Goal: Transaction & Acquisition: Purchase product/service

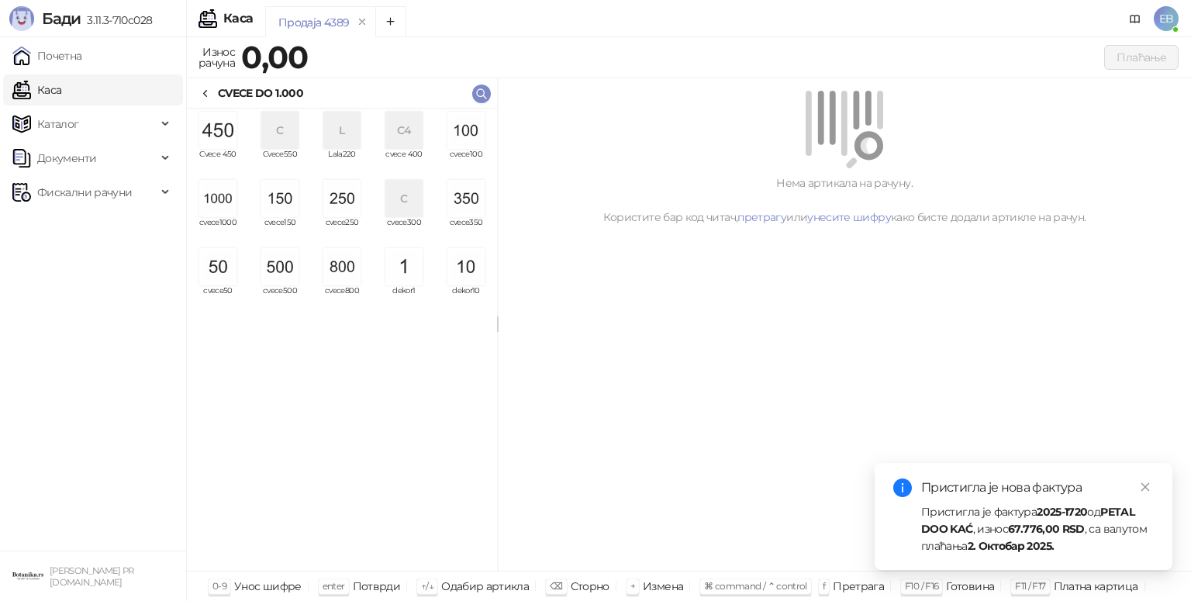
click at [227, 205] on img "grid" at bounding box center [217, 198] width 37 height 37
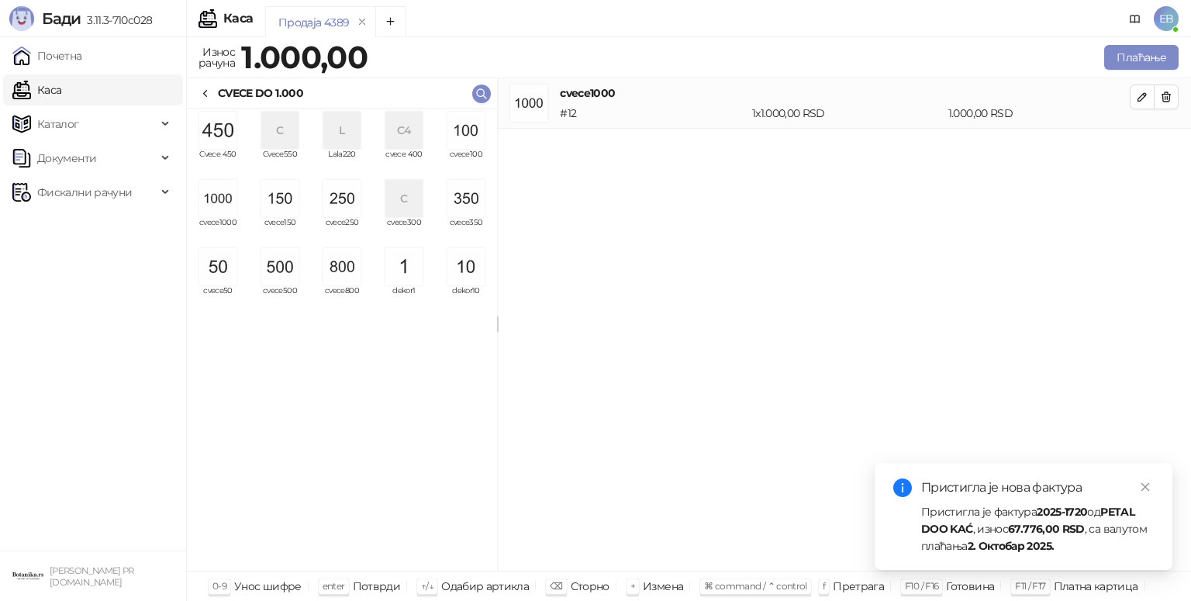
click at [285, 270] on img "grid" at bounding box center [279, 266] width 37 height 37
click at [338, 202] on img "grid" at bounding box center [341, 198] width 37 height 37
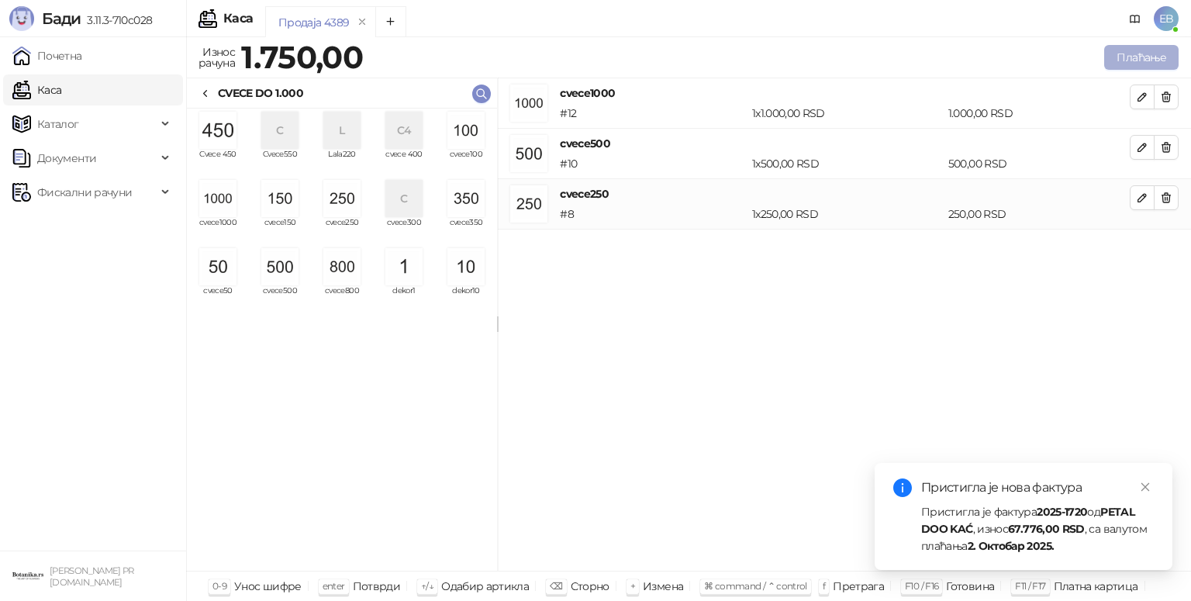
click at [1143, 57] on button "Плаћање" at bounding box center [1142, 57] width 74 height 25
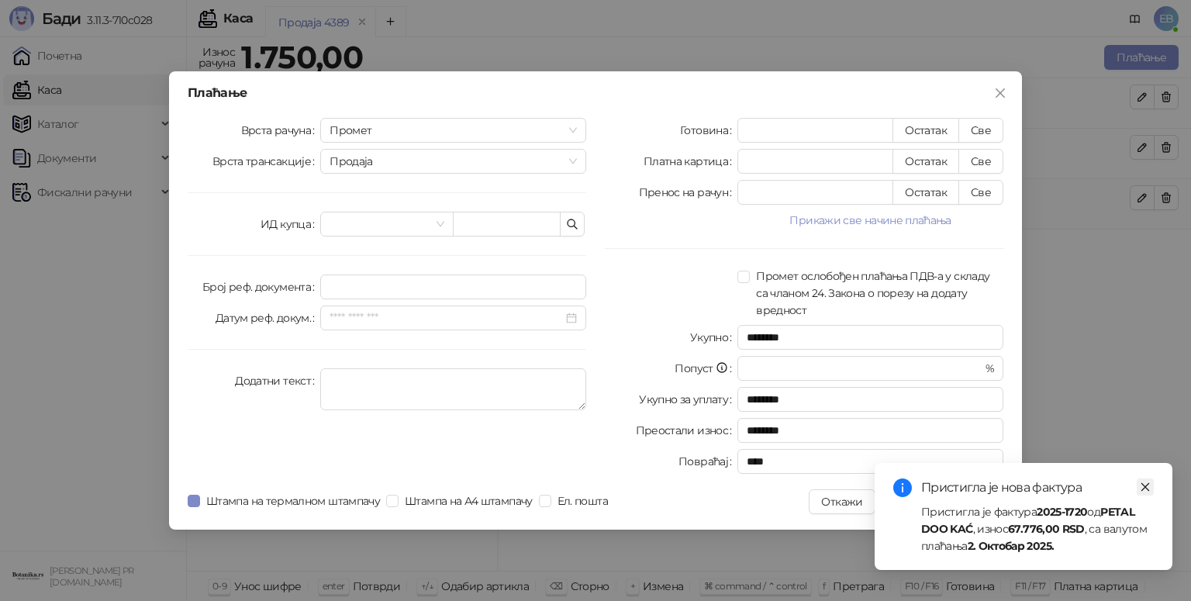
click at [1146, 487] on icon "close" at bounding box center [1146, 487] width 9 height 9
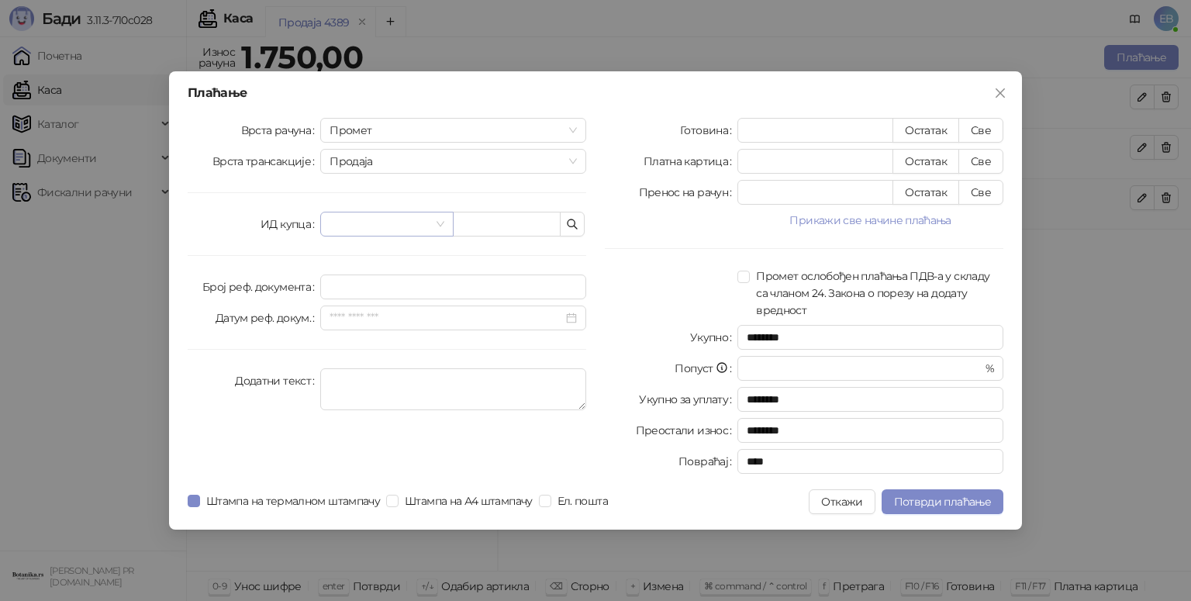
click at [427, 217] on input "search" at bounding box center [380, 224] width 100 height 23
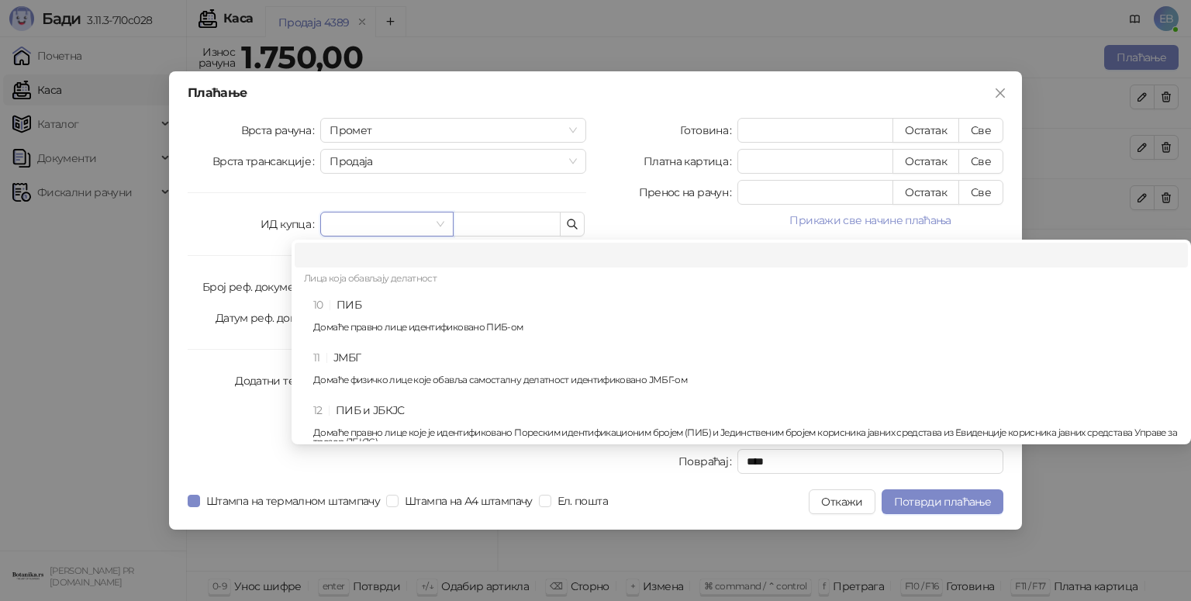
click at [393, 299] on div "10 ПИБ Домаће правно лице идентификовано ПИБ-ом" at bounding box center [746, 318] width 866 height 45
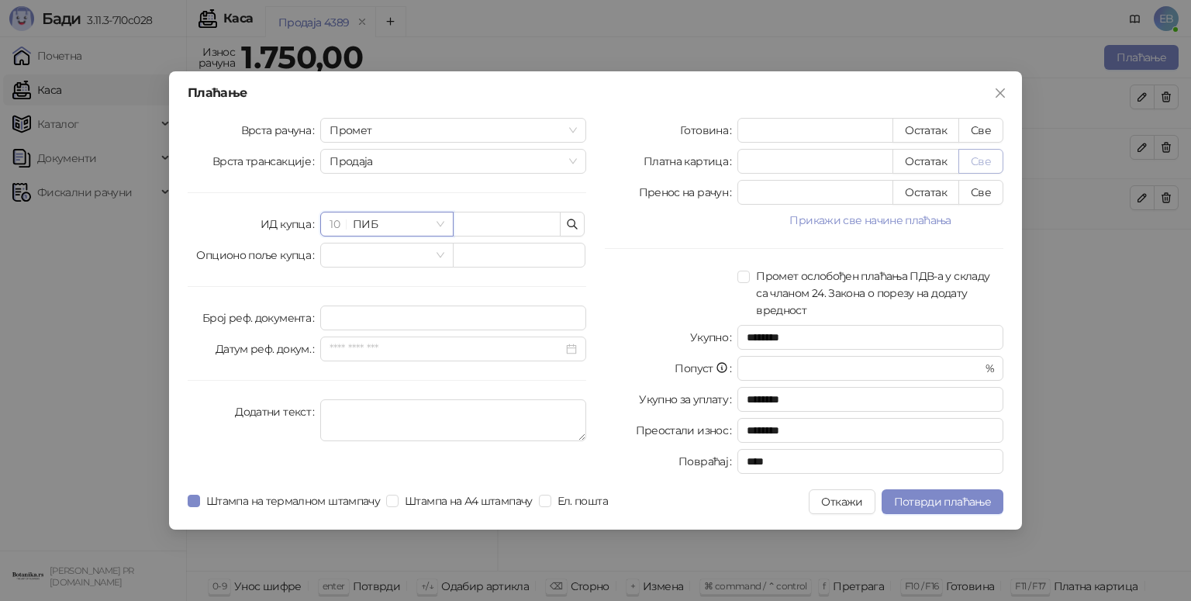
click at [984, 167] on button "Све" at bounding box center [981, 161] width 45 height 25
type input "****"
click at [512, 220] on input "text" at bounding box center [507, 224] width 108 height 25
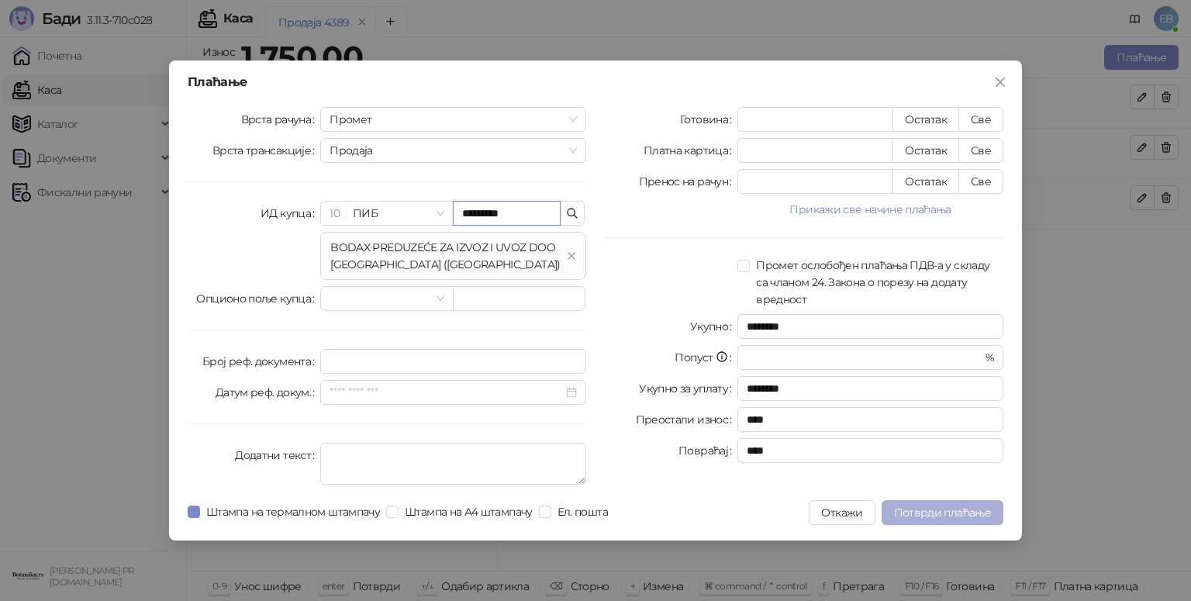
type input "*********"
click at [953, 513] on span "Потврди плаћање" at bounding box center [942, 513] width 97 height 14
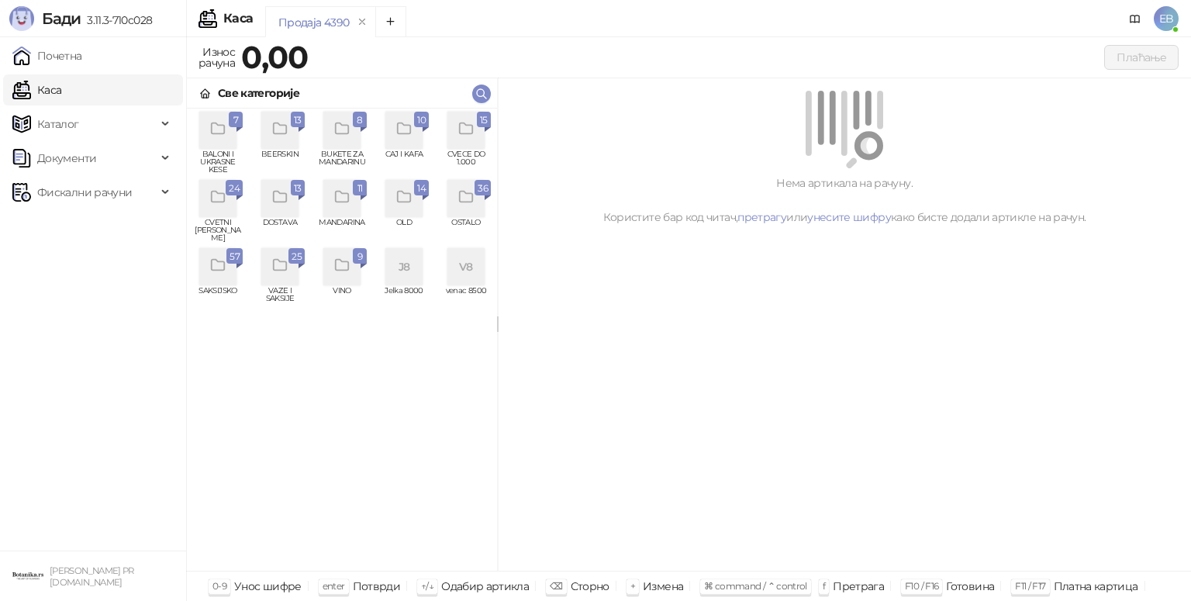
click at [465, 134] on icon "grid" at bounding box center [465, 128] width 13 height 11
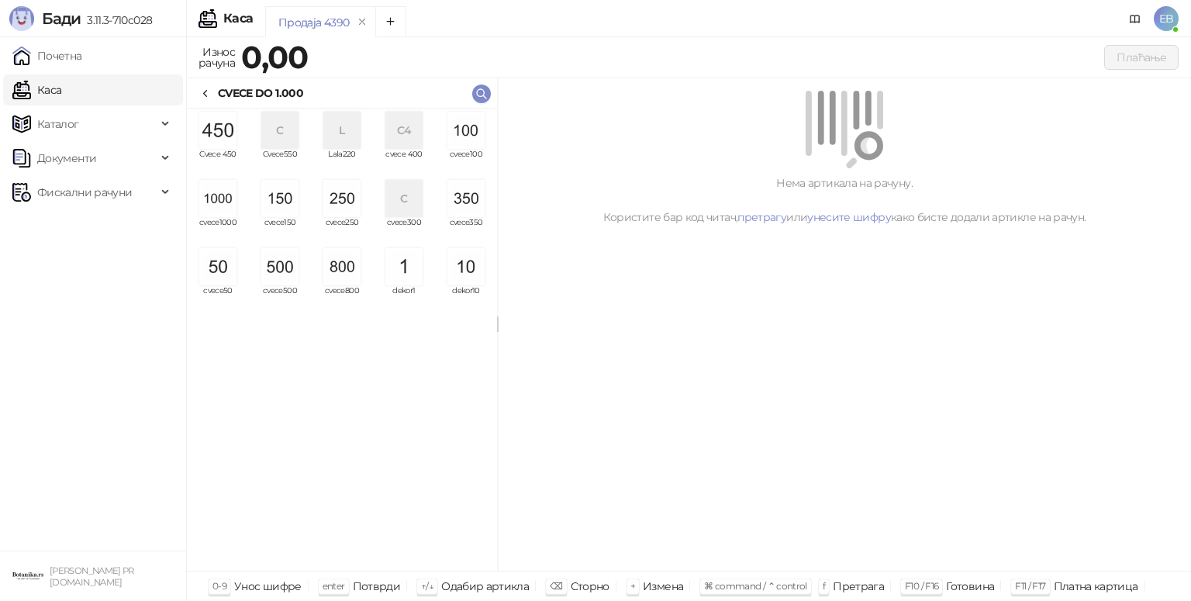
click at [211, 201] on img "grid" at bounding box center [217, 198] width 37 height 37
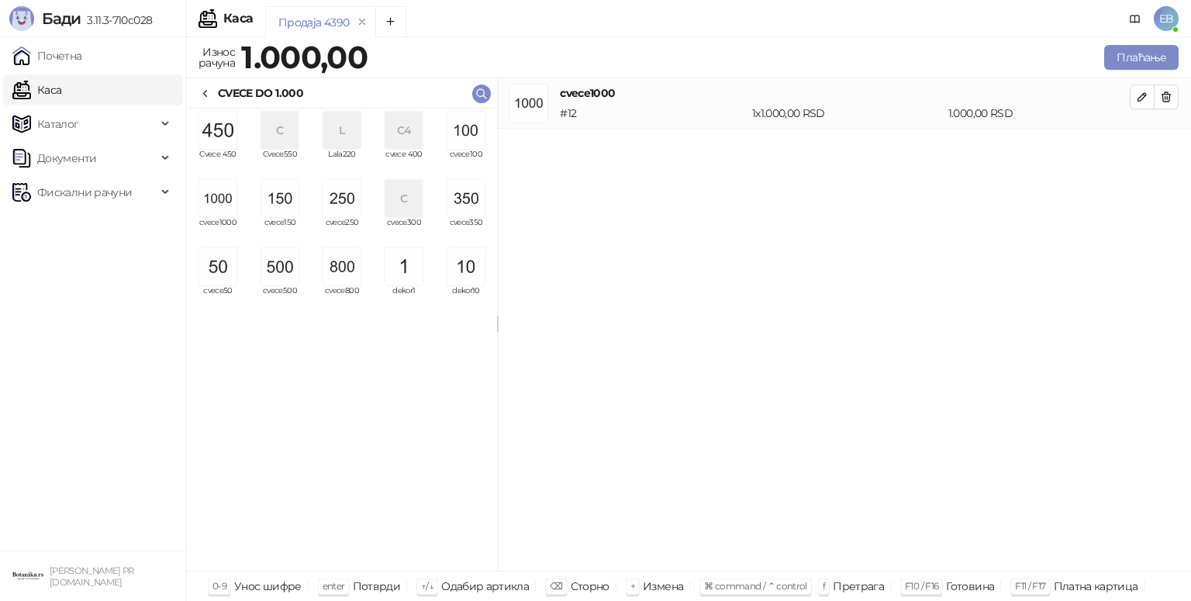
click at [211, 201] on img "grid" at bounding box center [217, 198] width 37 height 37
click at [465, 138] on img "grid" at bounding box center [466, 130] width 37 height 37
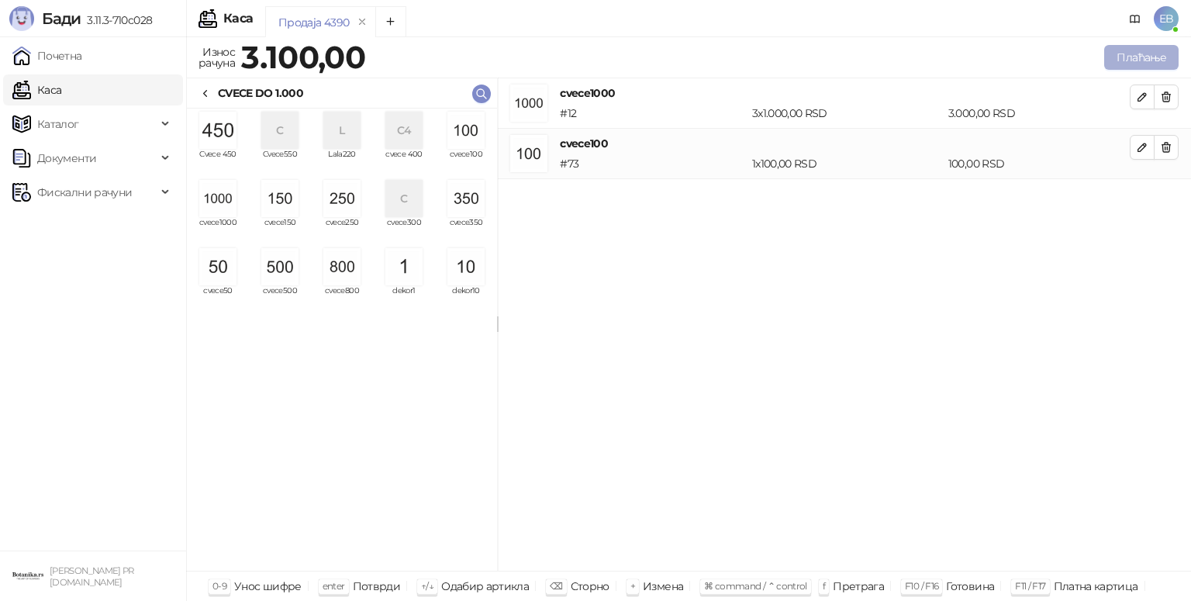
click at [1129, 61] on button "Плаћање" at bounding box center [1142, 57] width 74 height 25
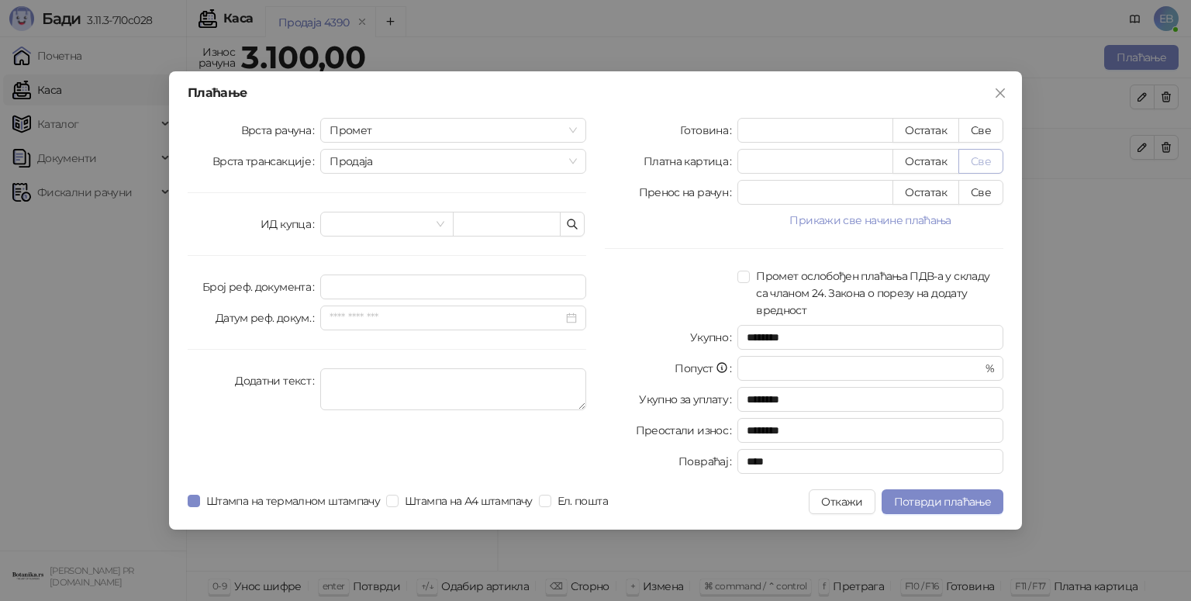
click at [978, 160] on button "Све" at bounding box center [981, 161] width 45 height 25
type input "****"
click at [917, 501] on span "Потврди плаћање" at bounding box center [942, 502] width 97 height 14
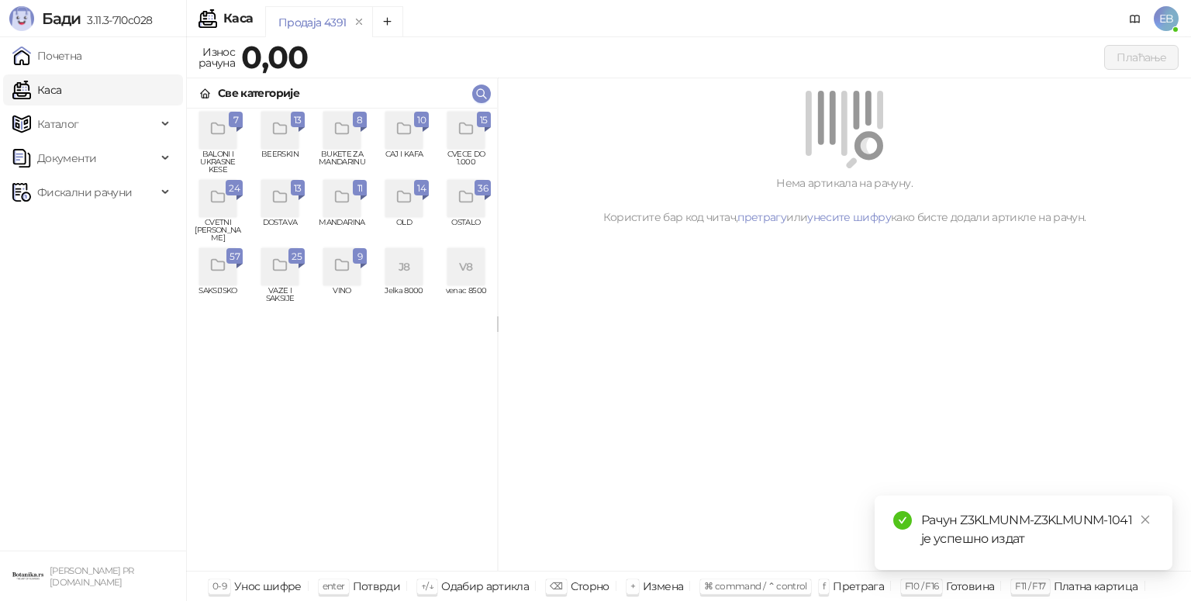
click at [469, 140] on div "grid" at bounding box center [466, 130] width 37 height 37
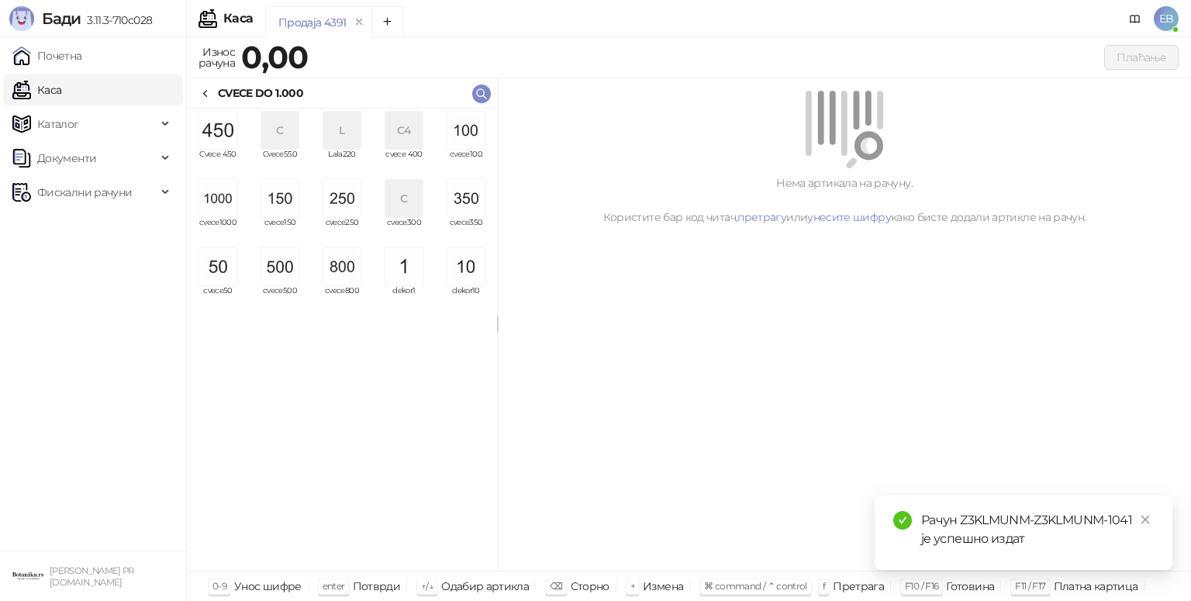
click at [466, 136] on img "grid" at bounding box center [466, 130] width 37 height 37
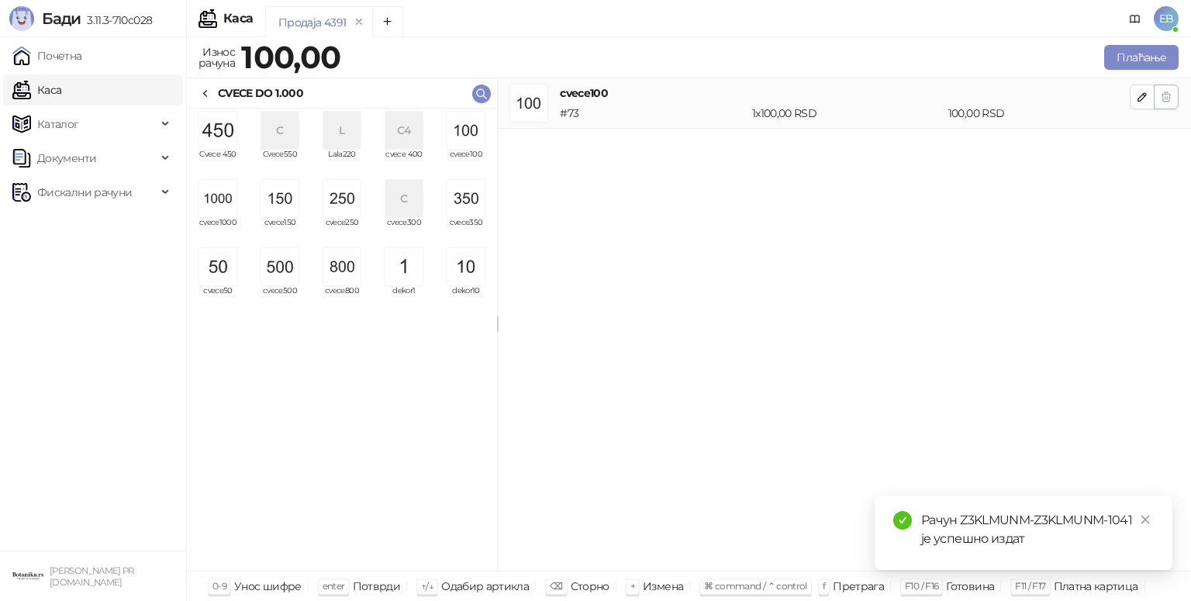
click at [1167, 96] on icon "button" at bounding box center [1166, 97] width 12 height 12
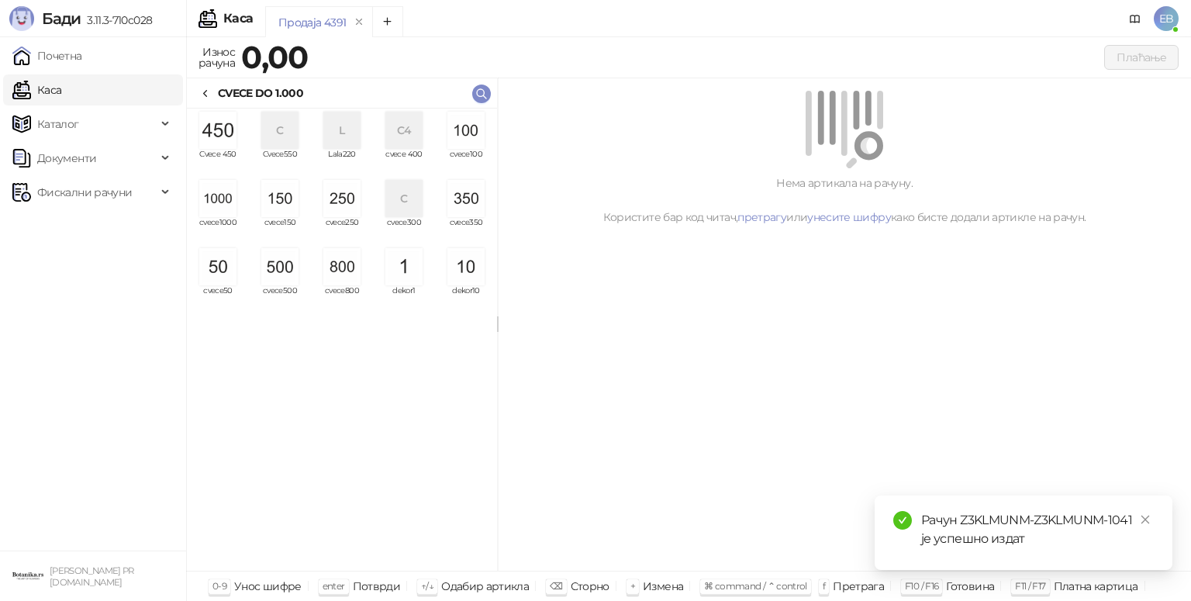
click at [224, 200] on img "grid" at bounding box center [217, 198] width 37 height 37
click at [219, 192] on img "grid" at bounding box center [217, 198] width 37 height 37
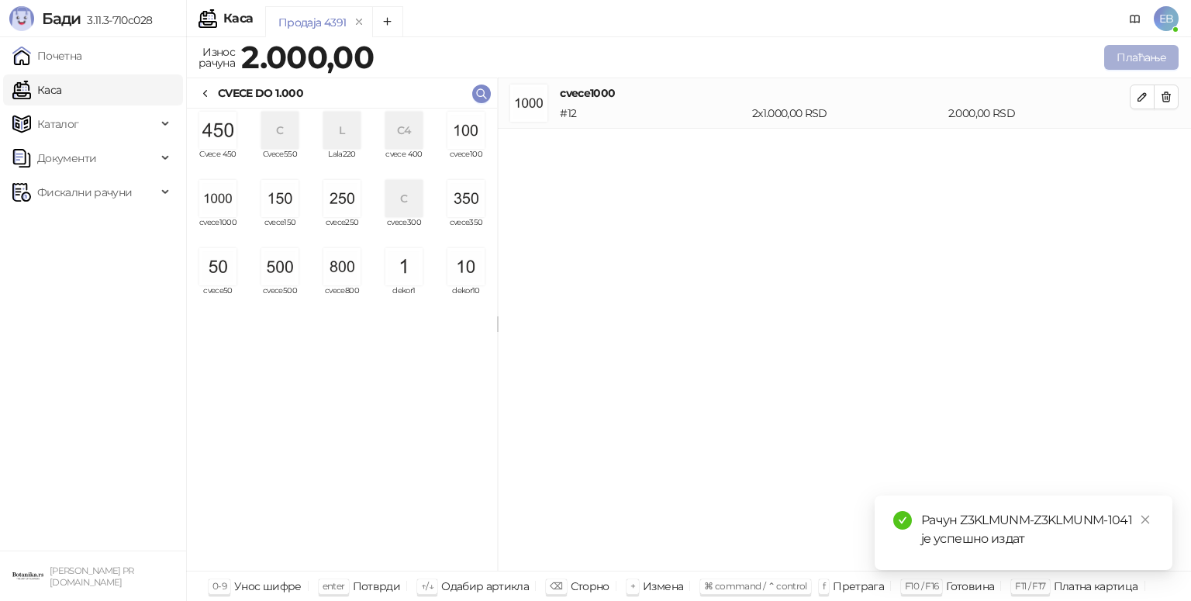
click at [1141, 54] on button "Плаћање" at bounding box center [1142, 57] width 74 height 25
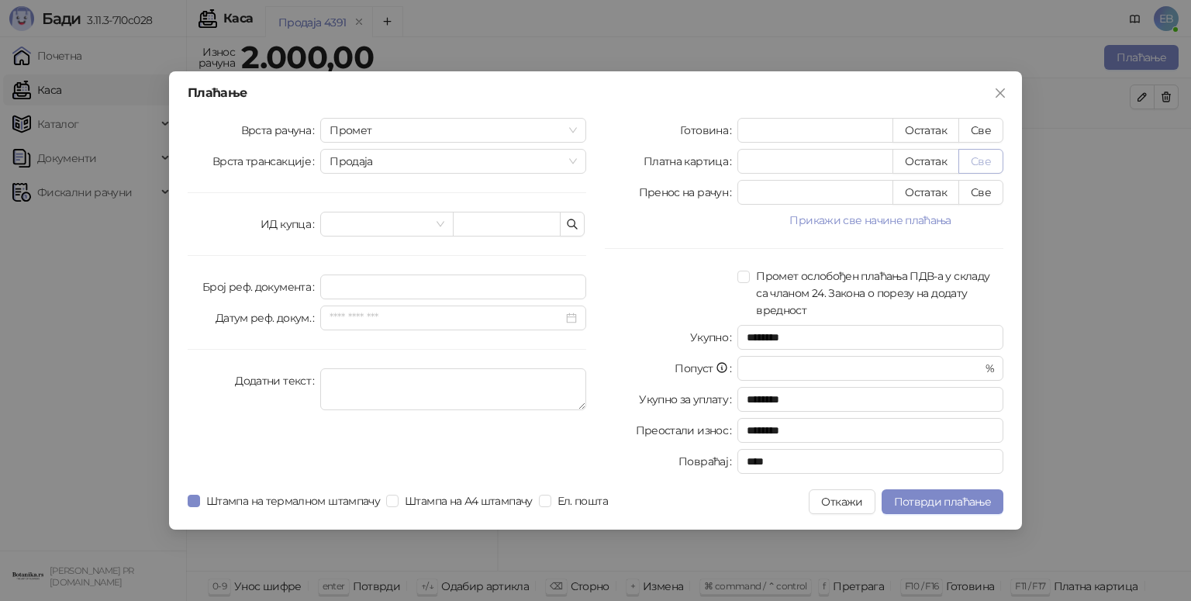
click at [980, 164] on button "Све" at bounding box center [981, 161] width 45 height 25
type input "****"
click at [958, 498] on span "Потврди плаћање" at bounding box center [942, 502] width 97 height 14
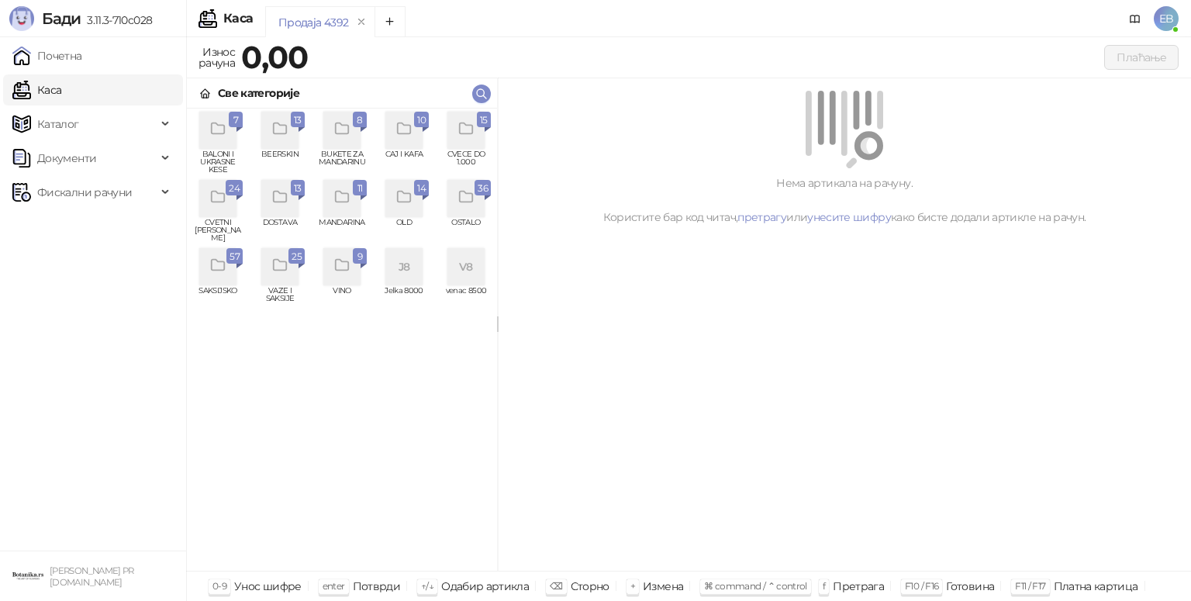
click at [223, 198] on icon "grid" at bounding box center [218, 197] width 18 height 18
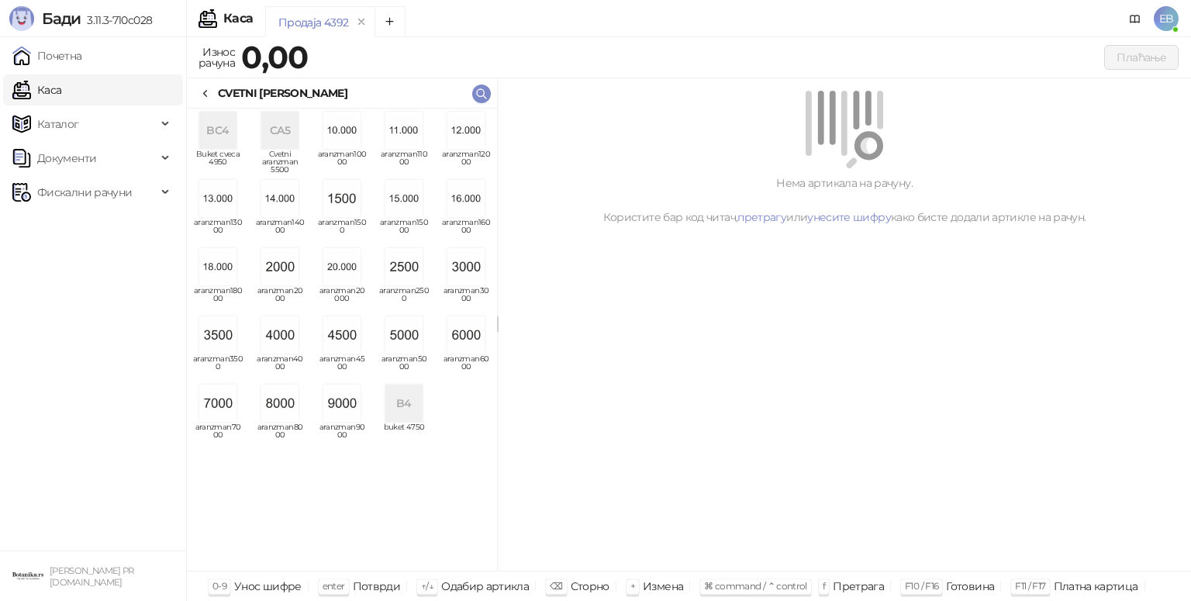
click at [459, 262] on img "grid" at bounding box center [466, 266] width 37 height 37
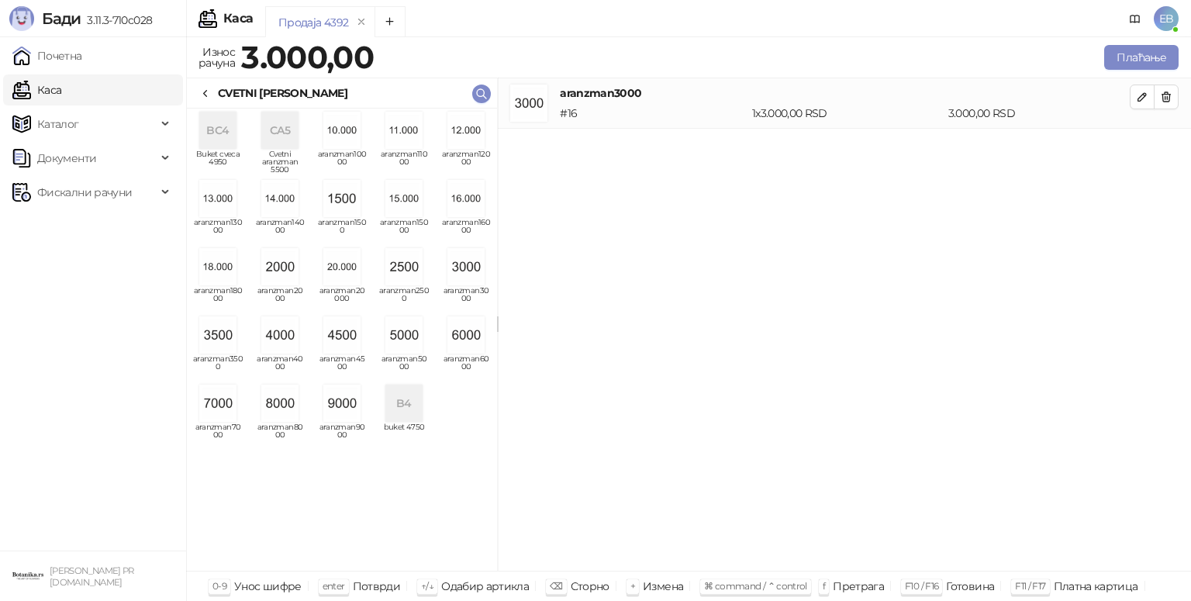
click at [209, 95] on icon at bounding box center [205, 94] width 12 height 12
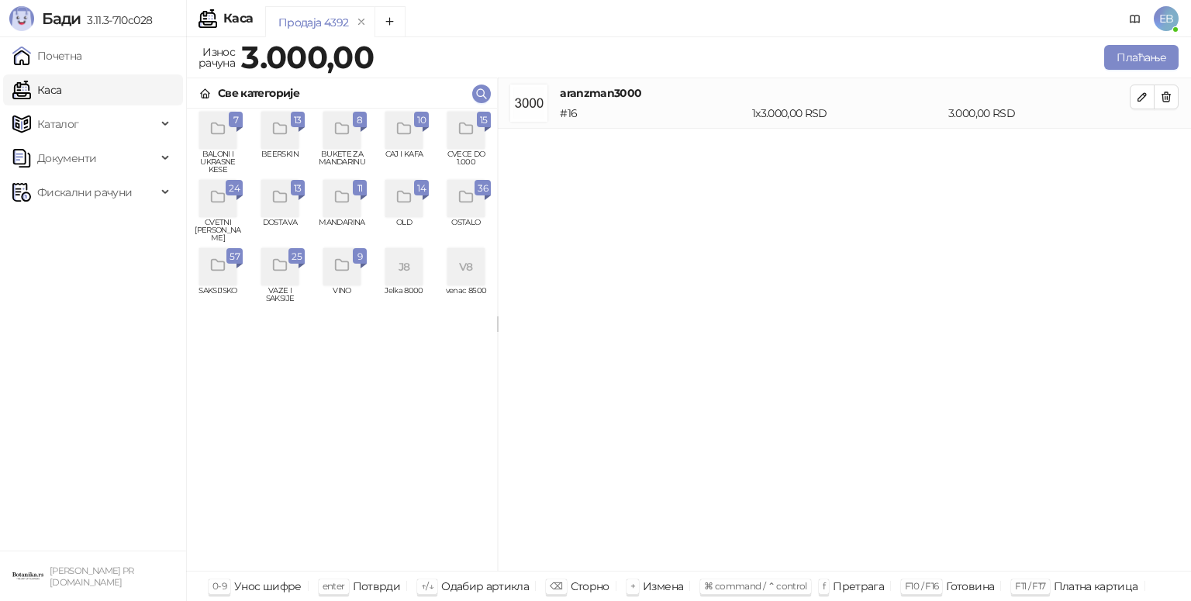
click at [444, 130] on div "grid" at bounding box center [466, 130] width 50 height 37
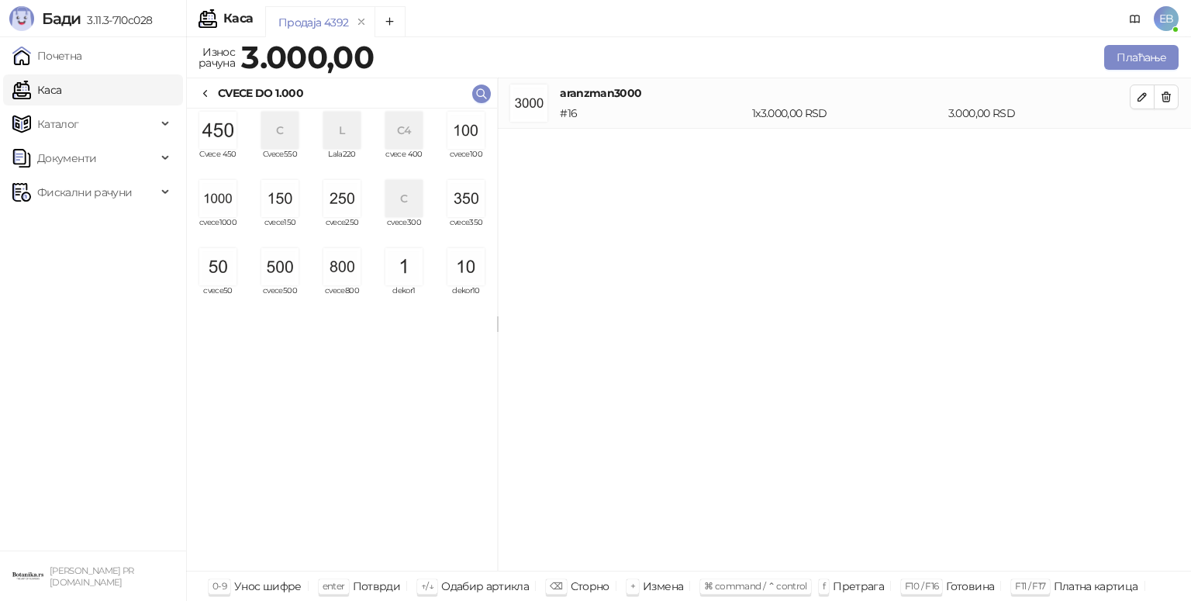
click at [475, 134] on img "grid" at bounding box center [466, 130] width 37 height 37
click at [469, 140] on img "grid" at bounding box center [466, 130] width 37 height 37
click at [1133, 59] on button "Плаћање" at bounding box center [1142, 57] width 74 height 25
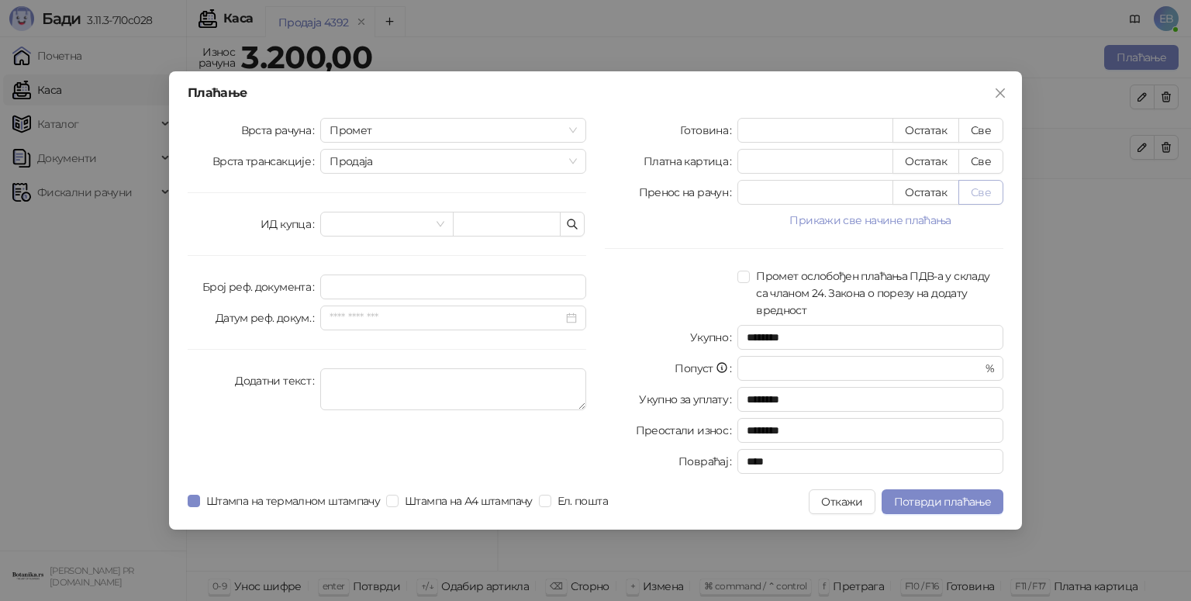
click at [977, 198] on button "Све" at bounding box center [981, 192] width 45 height 25
type input "****"
click at [953, 496] on span "Потврди плаћање" at bounding box center [942, 502] width 97 height 14
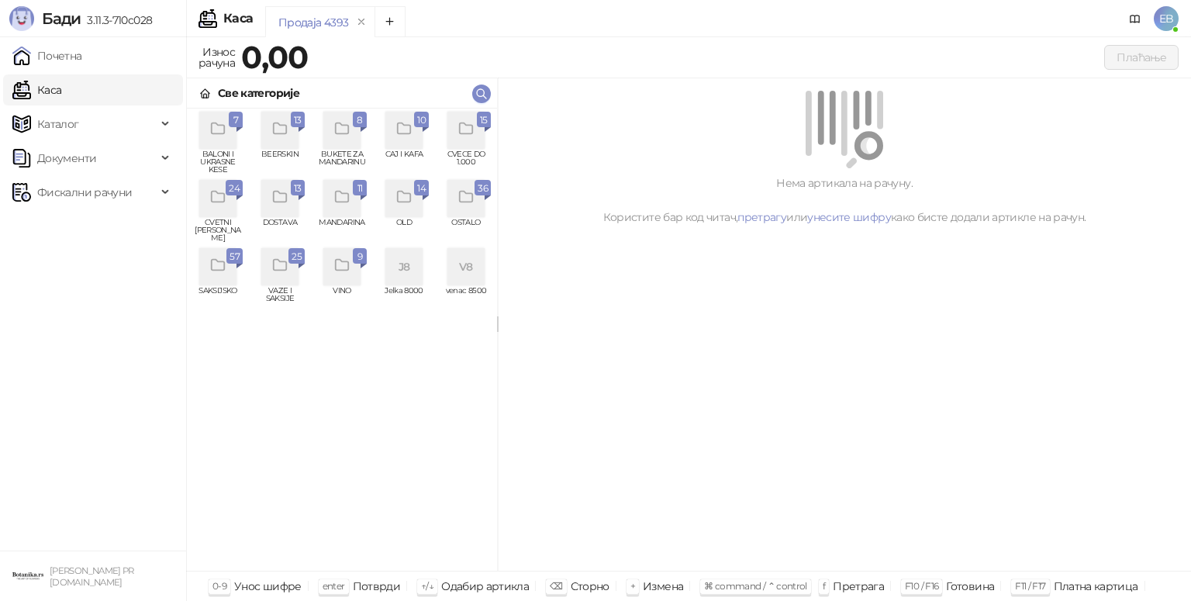
click at [221, 191] on icon "grid" at bounding box center [218, 197] width 18 height 18
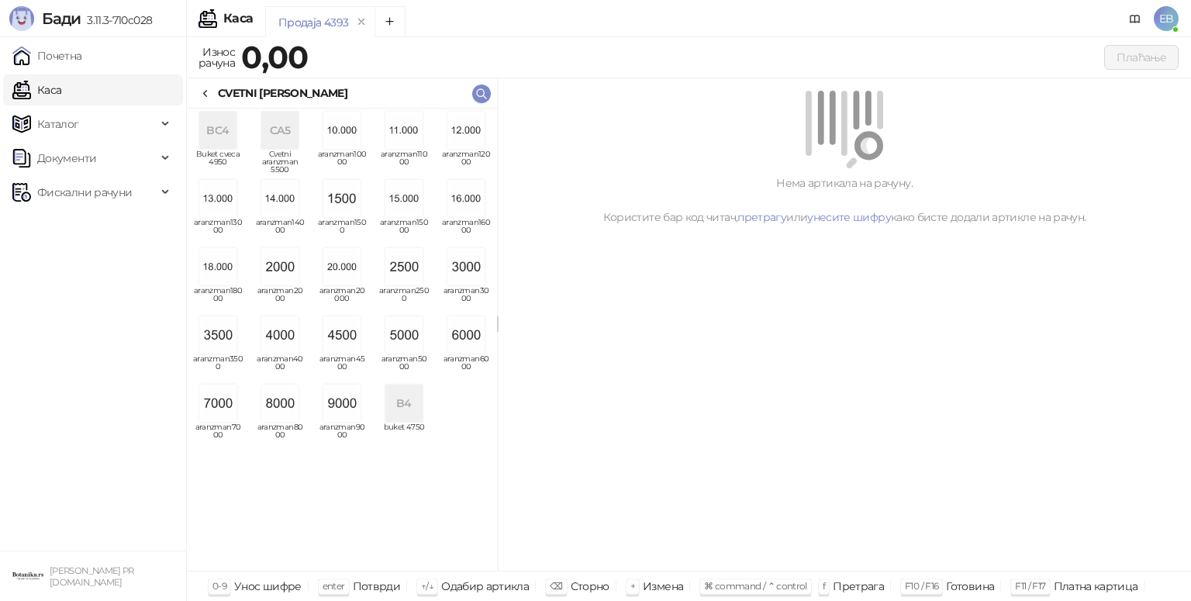
click at [472, 267] on img "grid" at bounding box center [466, 266] width 37 height 37
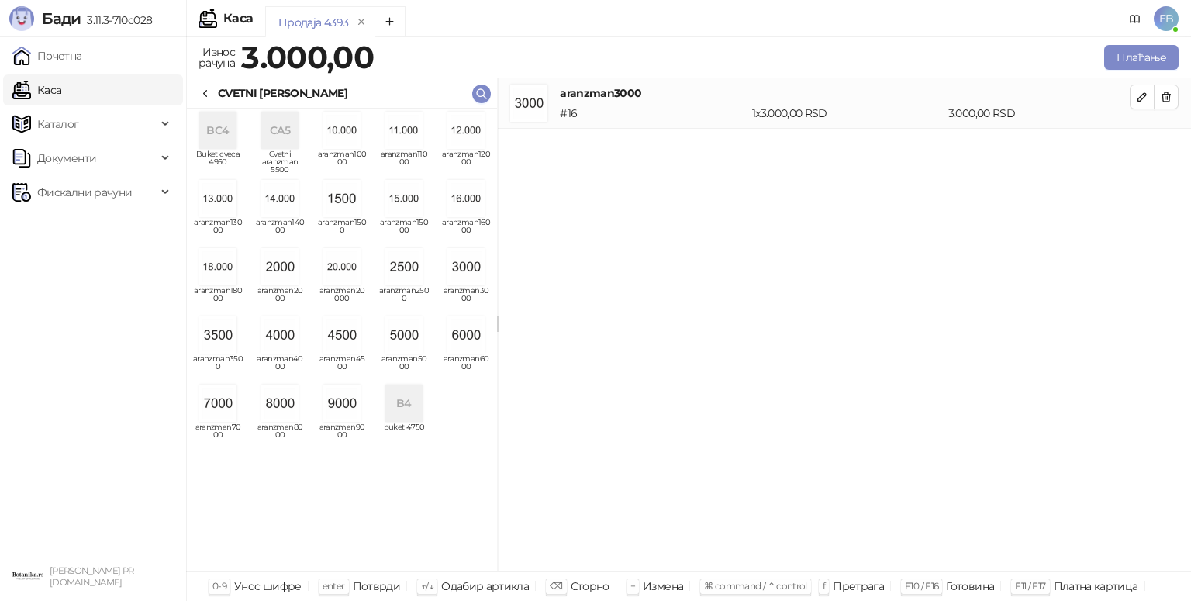
click at [213, 90] on div "CVETNI [PERSON_NAME]" at bounding box center [273, 93] width 148 height 17
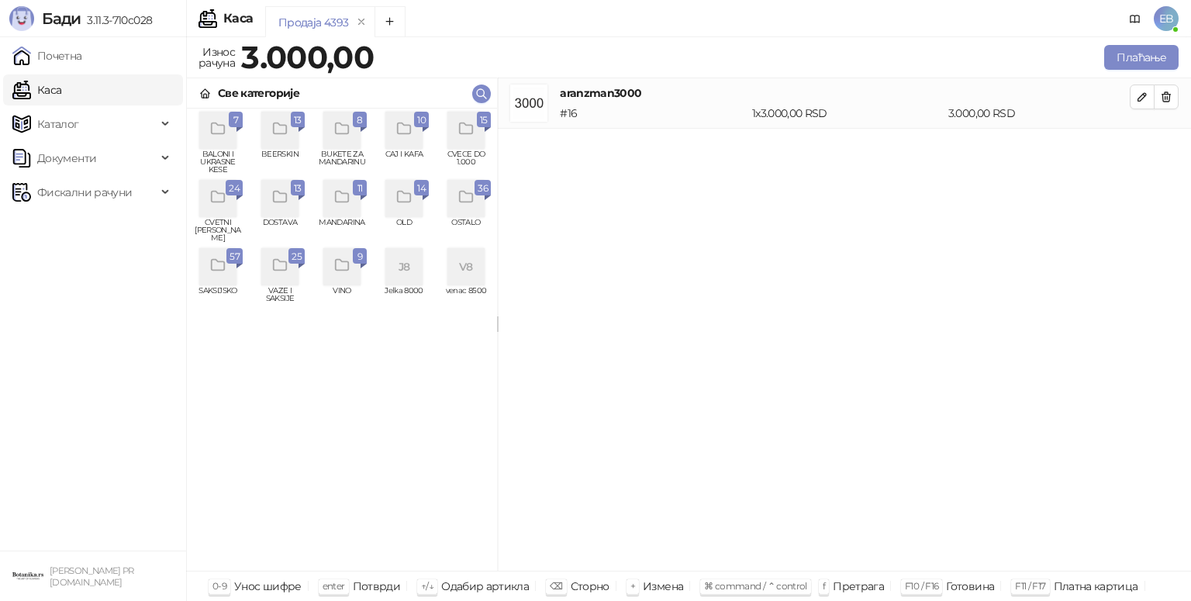
click at [472, 124] on icon "grid" at bounding box center [467, 129] width 18 height 18
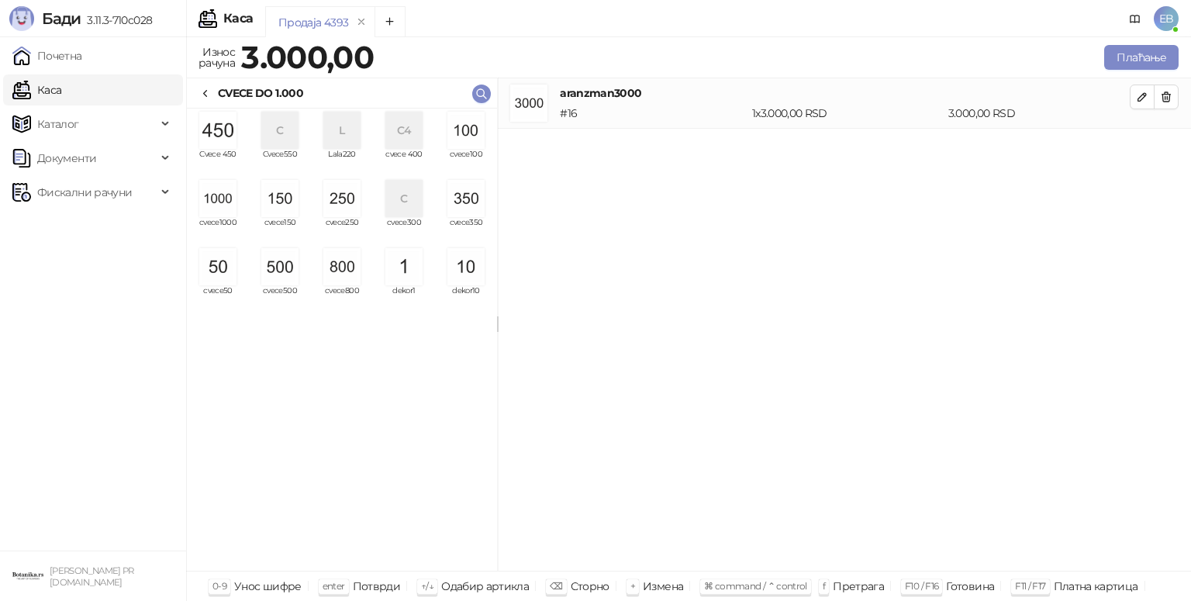
click at [223, 137] on img "grid" at bounding box center [217, 130] width 37 height 37
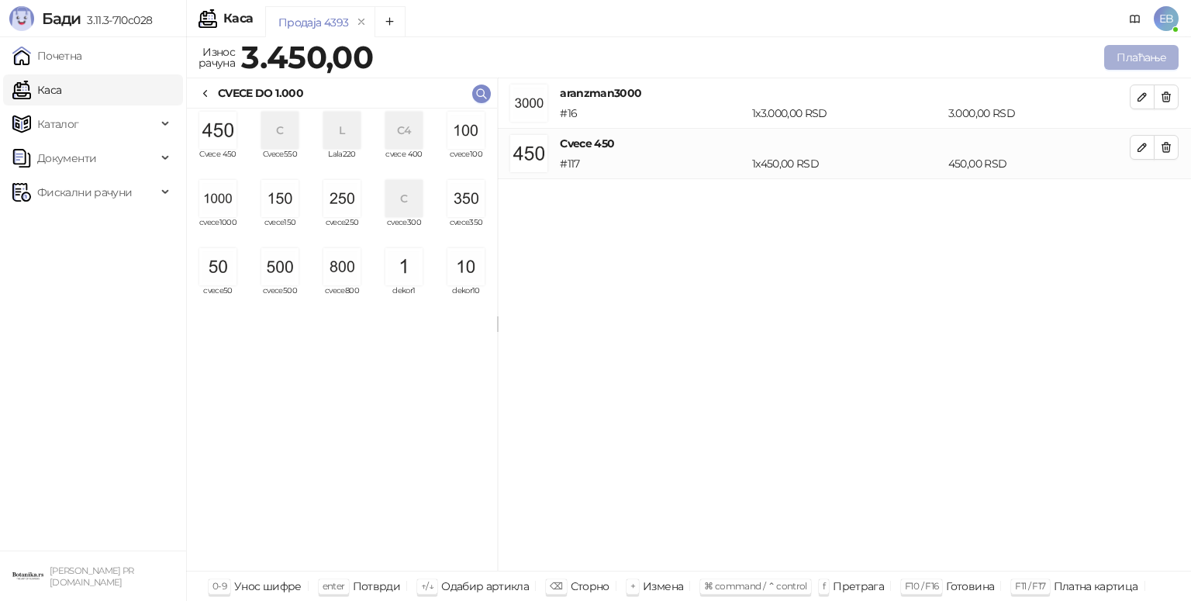
click at [1137, 62] on button "Плаћање" at bounding box center [1142, 57] width 74 height 25
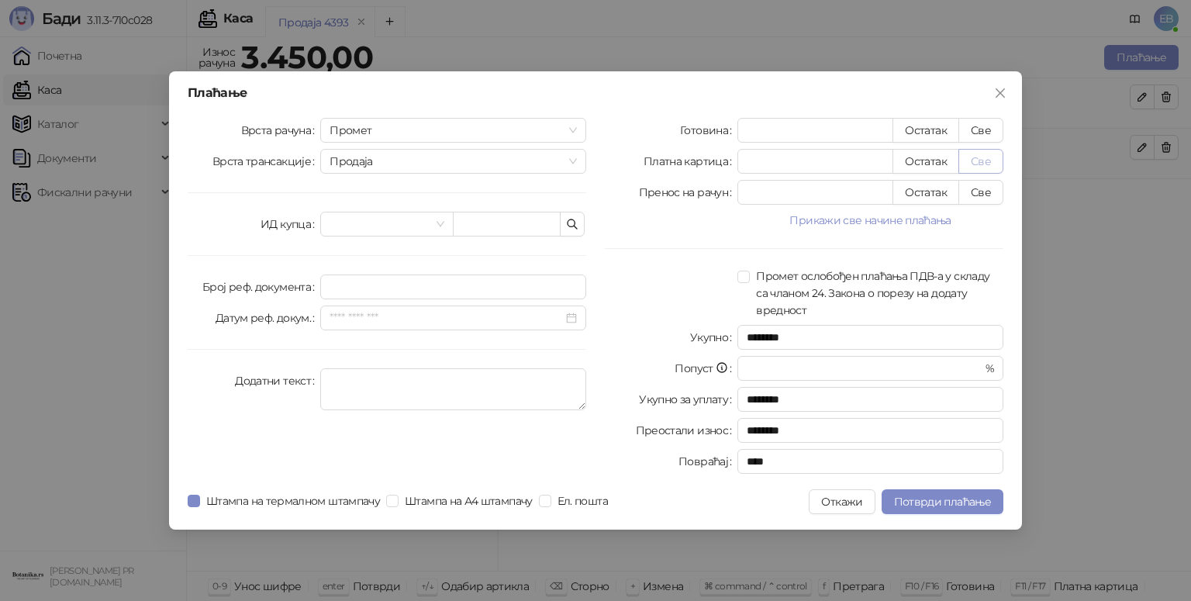
click at [991, 153] on button "Све" at bounding box center [981, 161] width 45 height 25
type input "****"
click at [983, 497] on span "Потврди плаћање" at bounding box center [942, 502] width 97 height 14
